Goal: Task Accomplishment & Management: Use online tool/utility

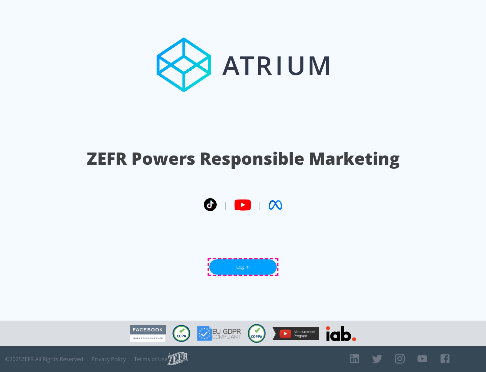
click at [243, 267] on link "Log In" at bounding box center [243, 266] width 68 height 15
